Goal: Task Accomplishment & Management: Manage account settings

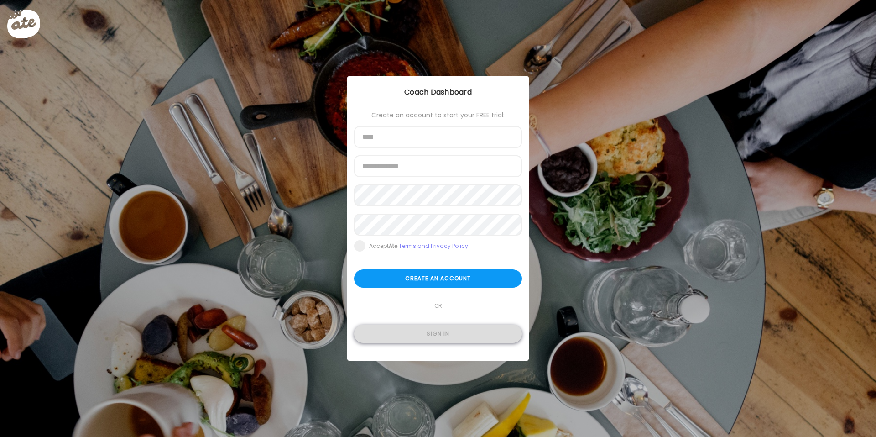
click at [423, 331] on div "Sign in" at bounding box center [438, 333] width 168 height 18
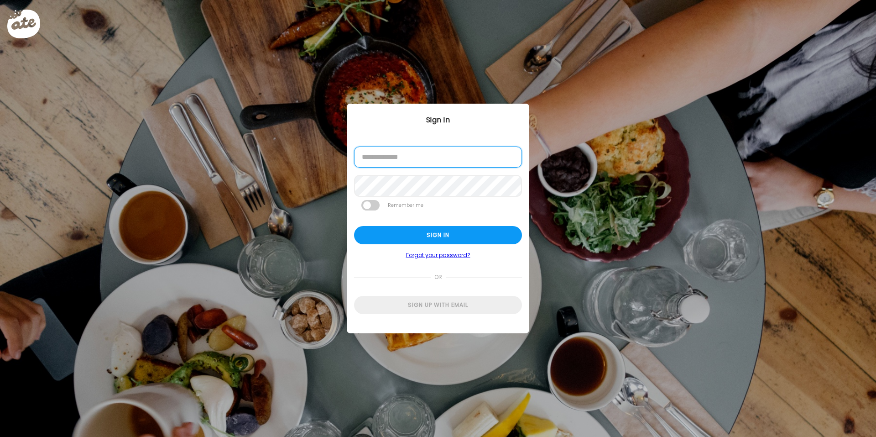
click at [400, 161] on input "email" at bounding box center [438, 156] width 168 height 21
type input "**********"
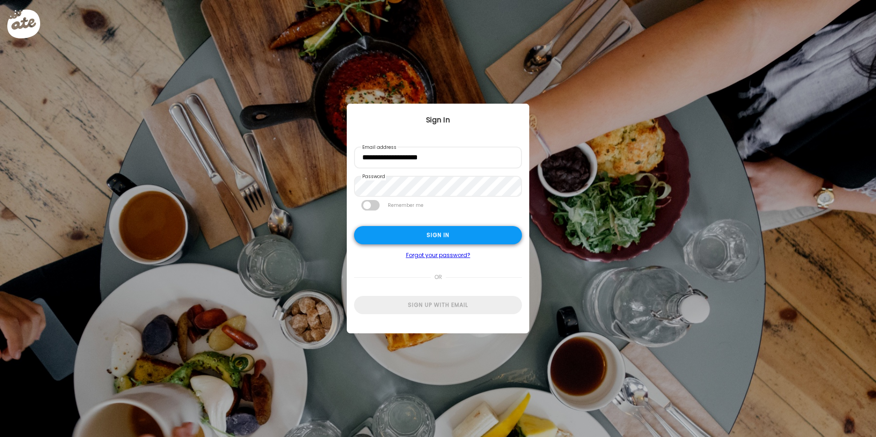
click at [409, 235] on div "Sign in" at bounding box center [438, 235] width 168 height 18
type input "**********"
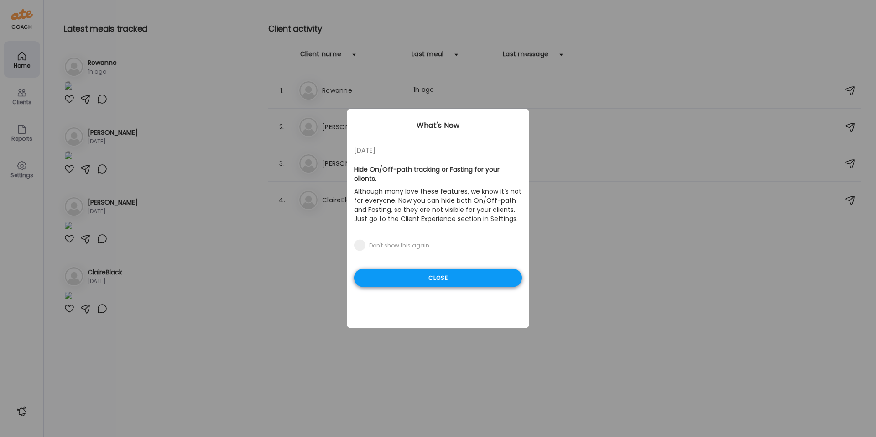
click at [423, 269] on div "Close" at bounding box center [438, 278] width 168 height 18
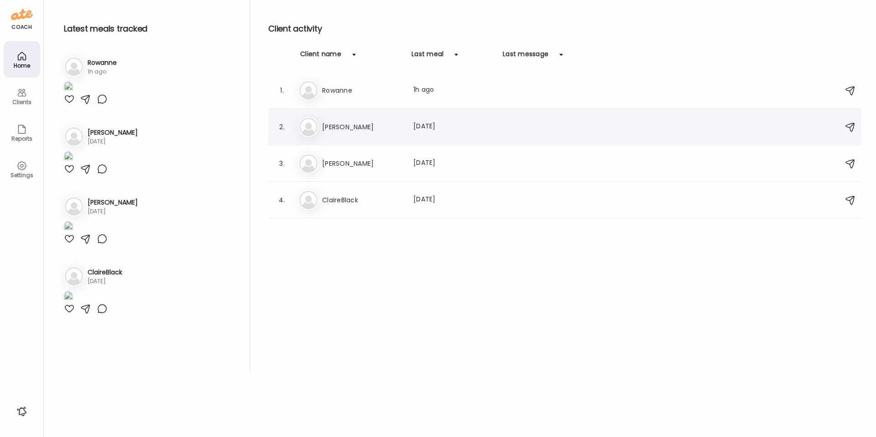
click at [340, 131] on h3 "[PERSON_NAME]" at bounding box center [362, 126] width 80 height 11
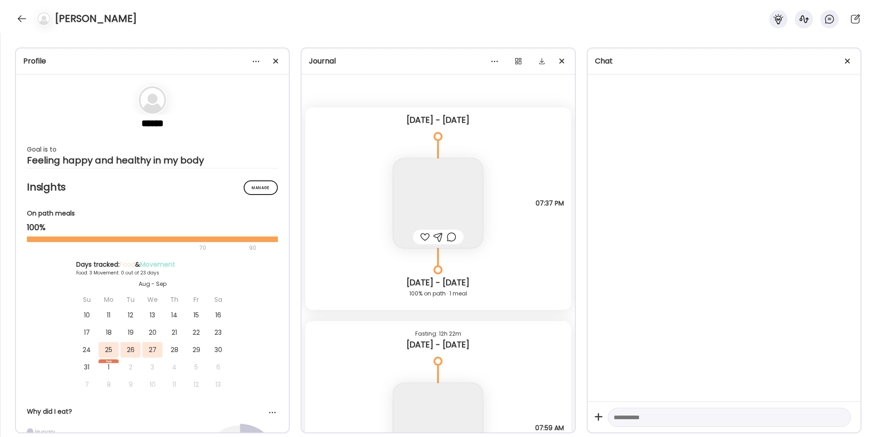
scroll to position [664, 0]
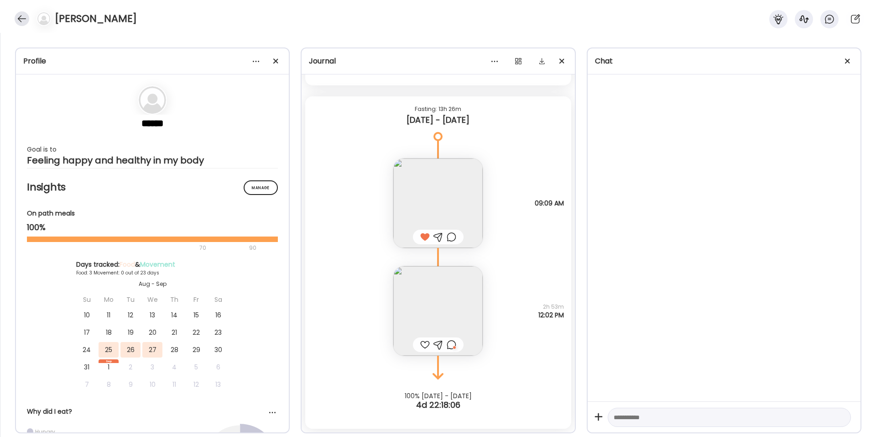
click at [21, 22] on div at bounding box center [22, 18] width 15 height 15
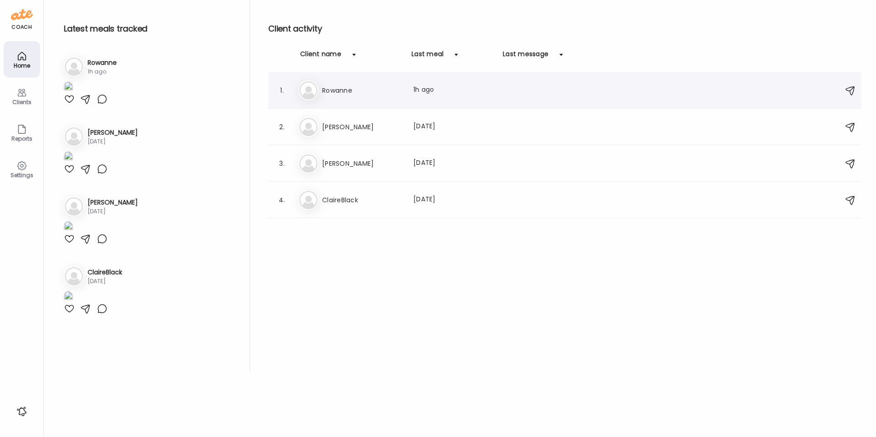
click at [364, 89] on h3 "Rowanne" at bounding box center [362, 90] width 80 height 11
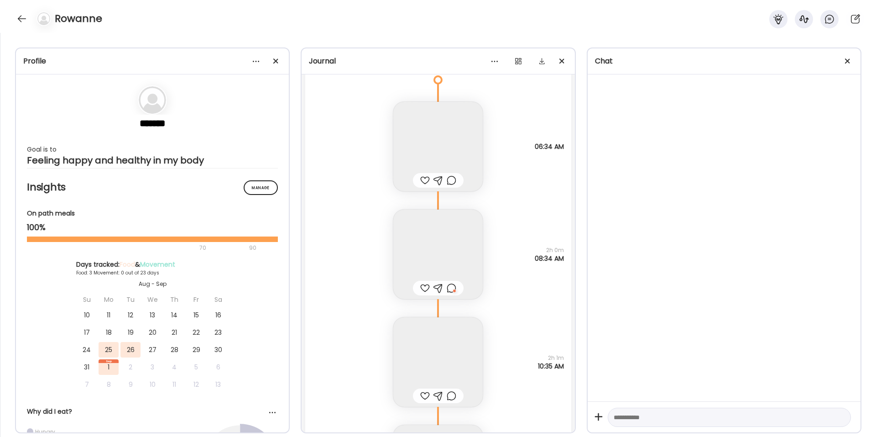
scroll to position [4756, 0]
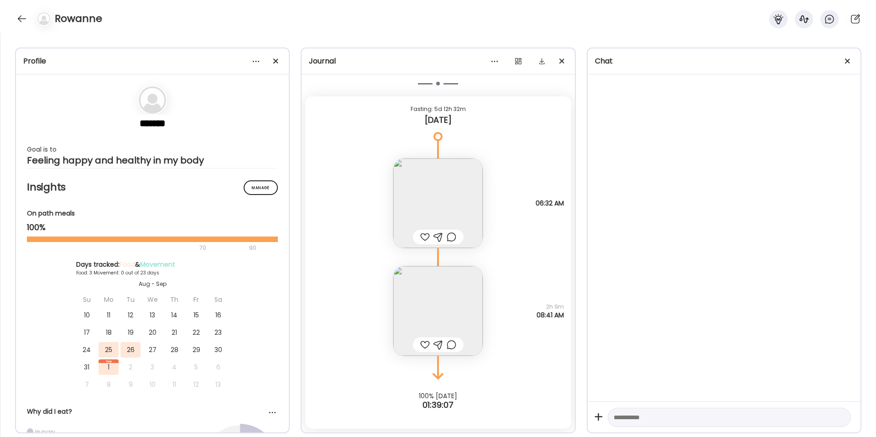
click at [435, 292] on img at bounding box center [437, 310] width 89 height 89
